Goal: Information Seeking & Learning: Learn about a topic

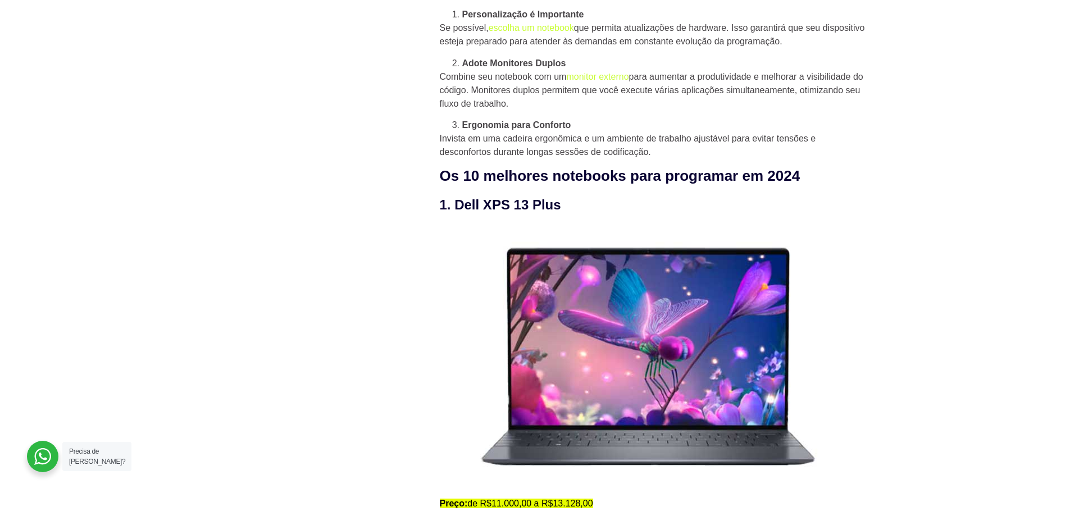
scroll to position [1067, 0]
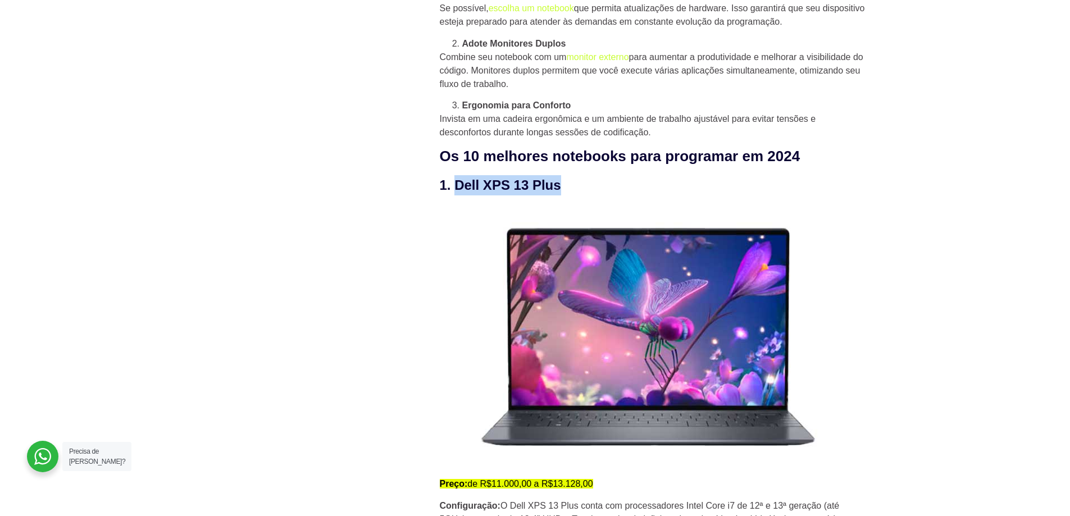
drag, startPoint x: 453, startPoint y: 184, endPoint x: 566, endPoint y: 192, distance: 113.2
click at [566, 192] on h3 "1. Dell XPS 13 Plus" at bounding box center [653, 185] width 427 height 20
copy h3 "Dell XPS 13 Plus"
click at [475, 290] on img at bounding box center [645, 336] width 410 height 264
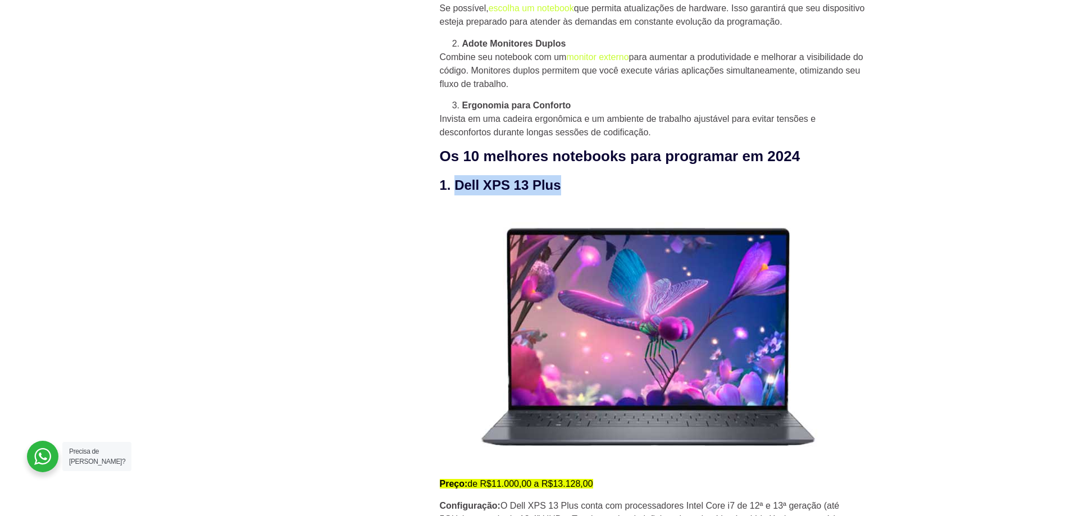
drag, startPoint x: 1067, startPoint y: 122, endPoint x: 1069, endPoint y: 152, distance: 29.8
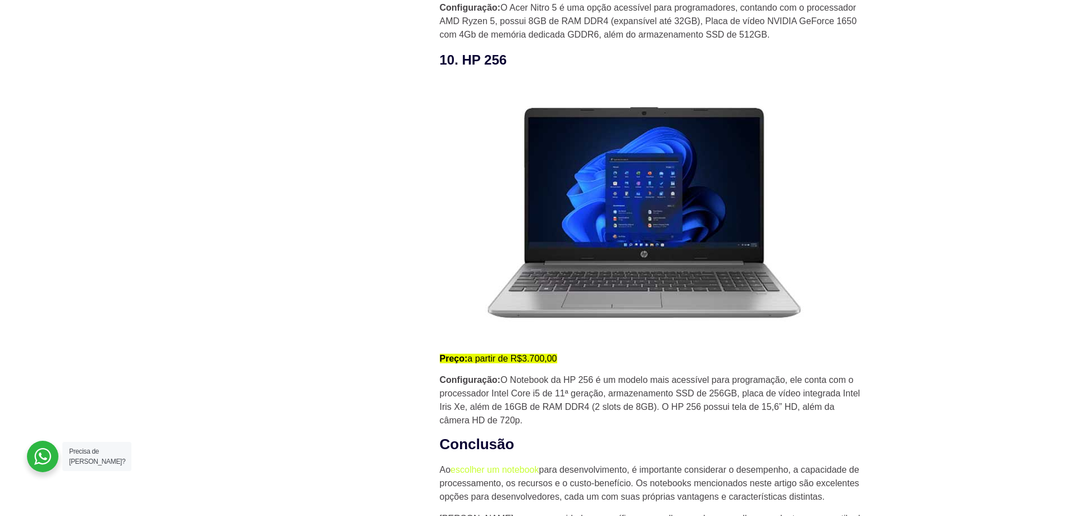
scroll to position [4598, 0]
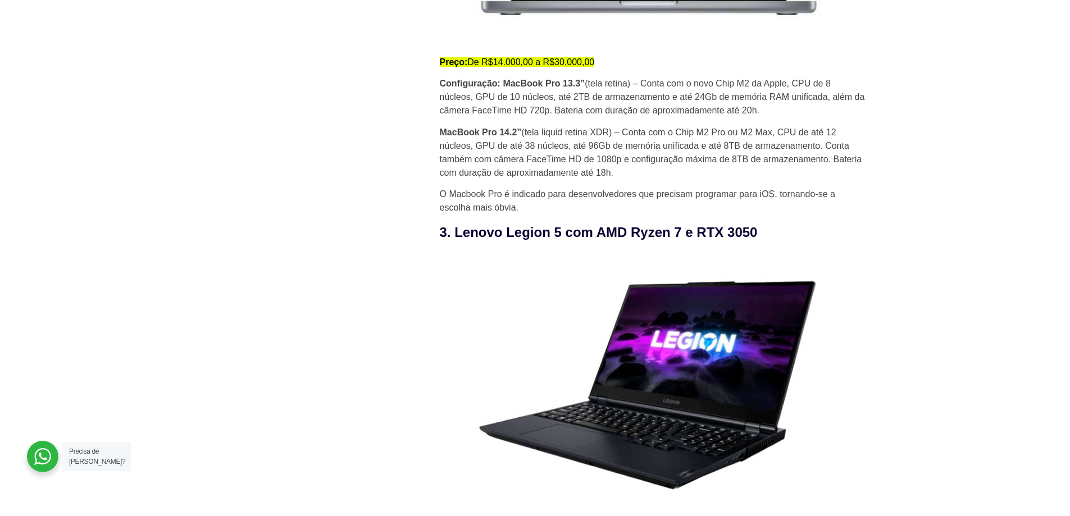
scroll to position [1908, 0]
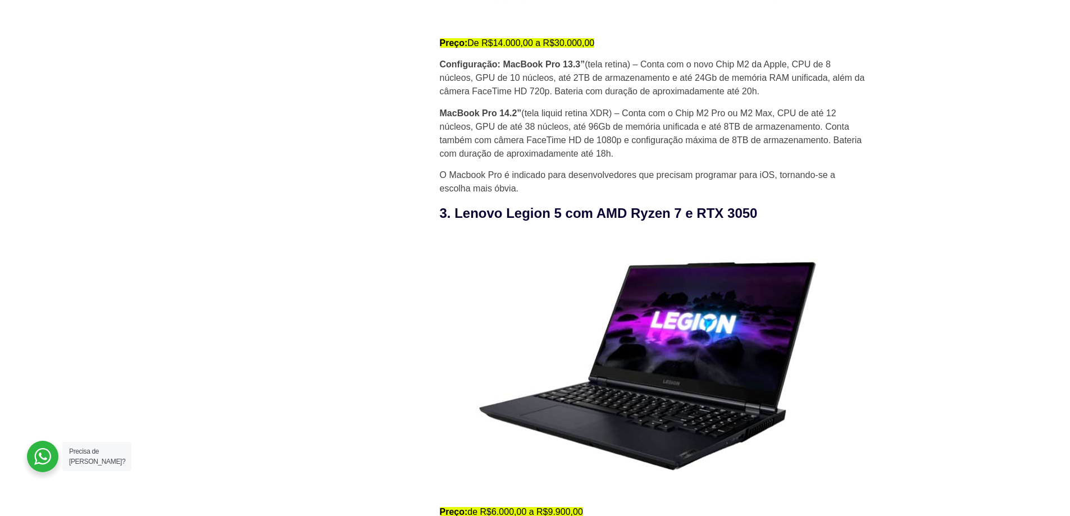
drag, startPoint x: 456, startPoint y: 220, endPoint x: 766, endPoint y: 211, distance: 310.8
click at [766, 211] on h3 "3. Lenovo Legion 5 com AMD Ryzen 7 e RTX 3050" at bounding box center [653, 213] width 427 height 20
copy h3 "Lenovo Legion 5 com AMD Ryzen 7 e RTX 3050"
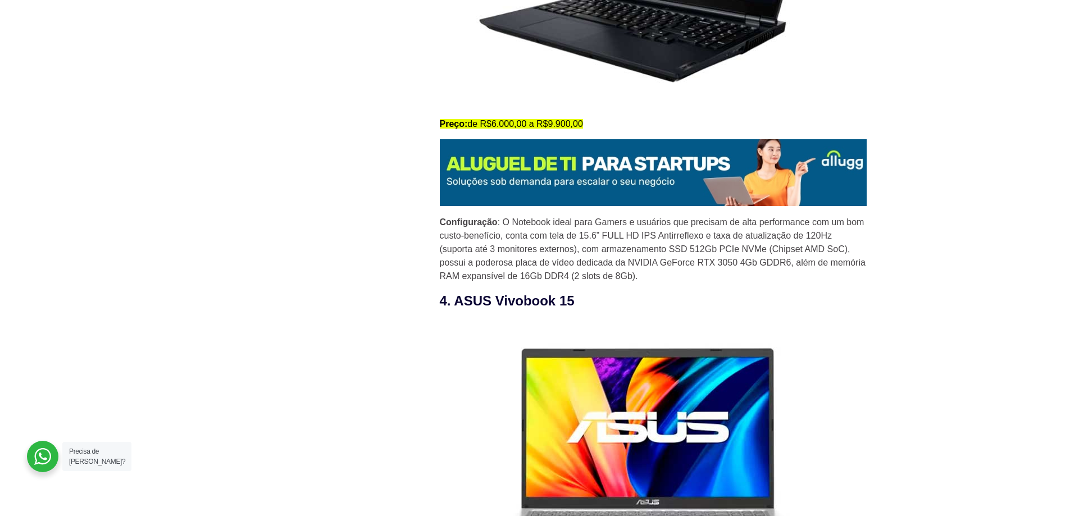
scroll to position [2301, 0]
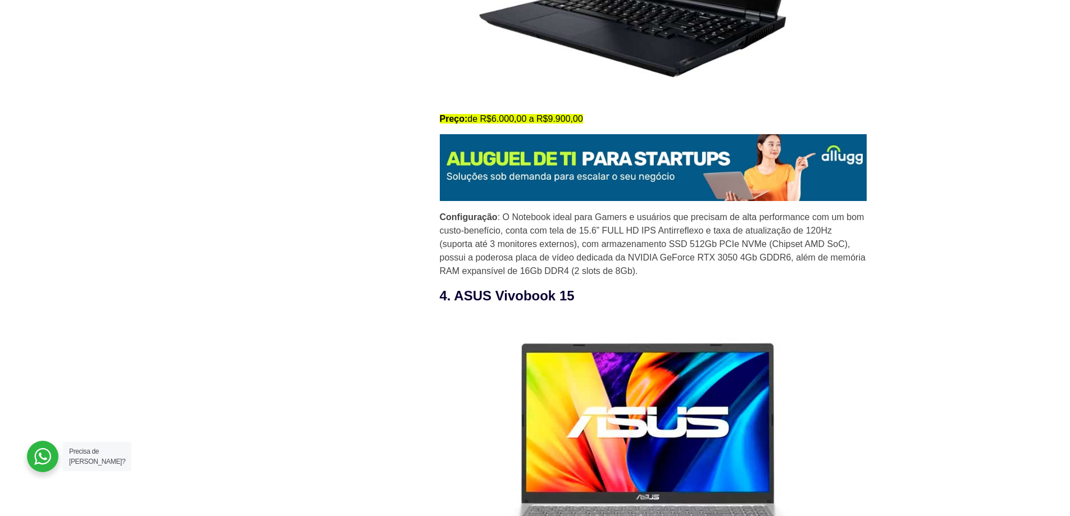
click at [566, 149] on img at bounding box center [653, 167] width 427 height 67
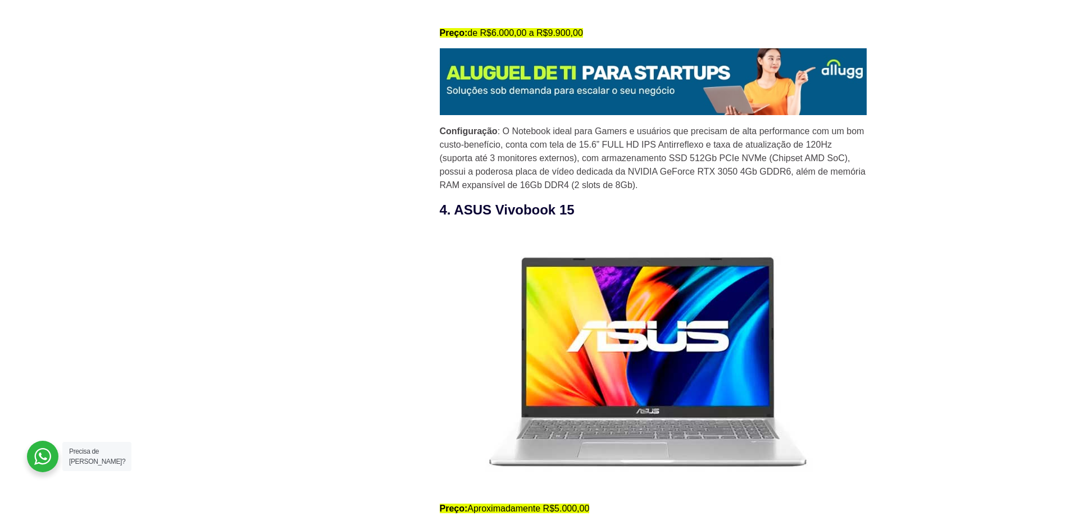
scroll to position [2526, 0]
